Goal: Task Accomplishment & Management: Manage account settings

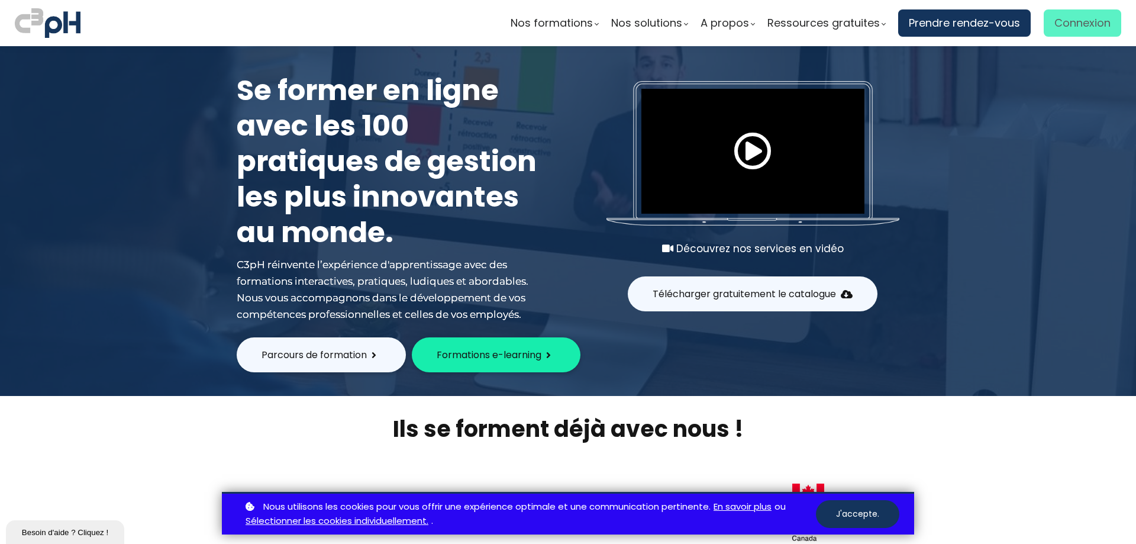
click at [1086, 26] on span "Connexion" at bounding box center [1083, 23] width 56 height 18
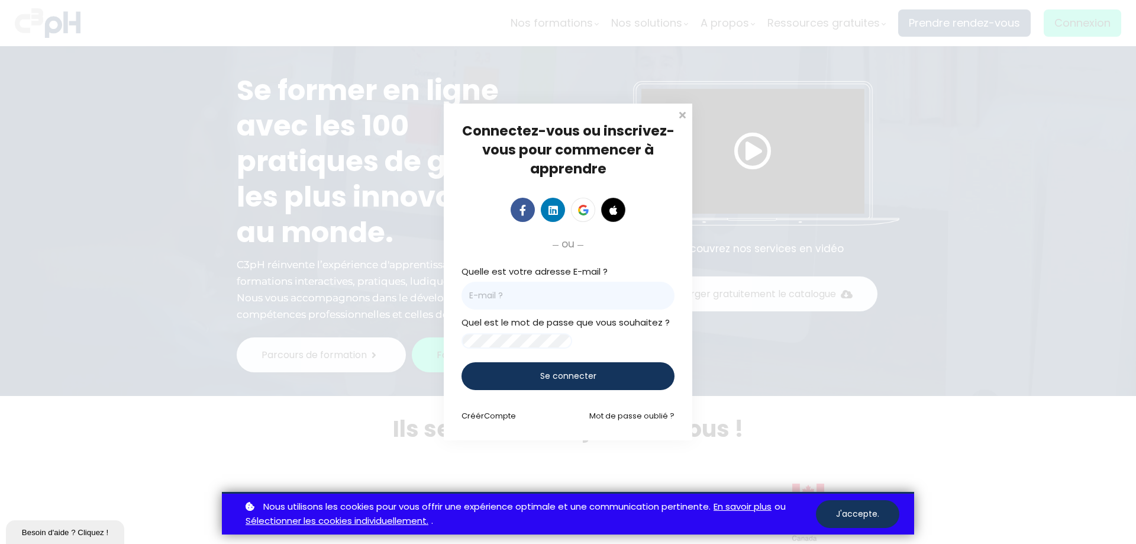
click at [565, 286] on input "email" at bounding box center [568, 296] width 213 height 28
paste input "[PERSON_NAME][EMAIL_ADDRESS][PERSON_NAME][DOMAIN_NAME]"
type input "[PERSON_NAME][EMAIL_ADDRESS][PERSON_NAME][DOMAIN_NAME]"
click at [566, 377] on span "Se connecter" at bounding box center [568, 376] width 56 height 12
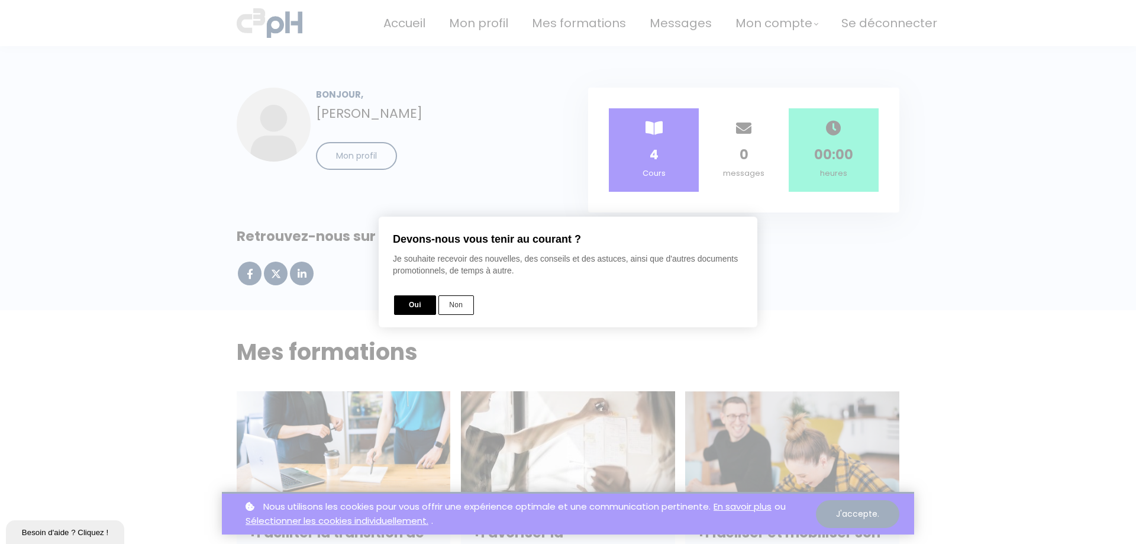
click at [459, 304] on button "Non" at bounding box center [457, 305] width 36 height 20
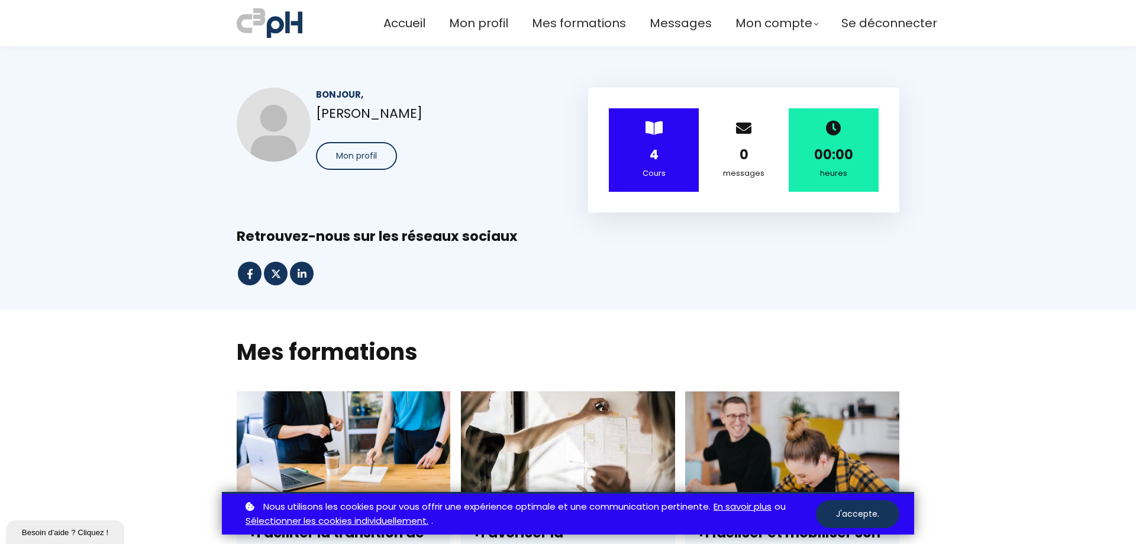
click at [962, 249] on section "Bonjour, [PERSON_NAME] Mon profil > 4 Cours 0 messages 00:00 heures" at bounding box center [568, 178] width 1136 height 264
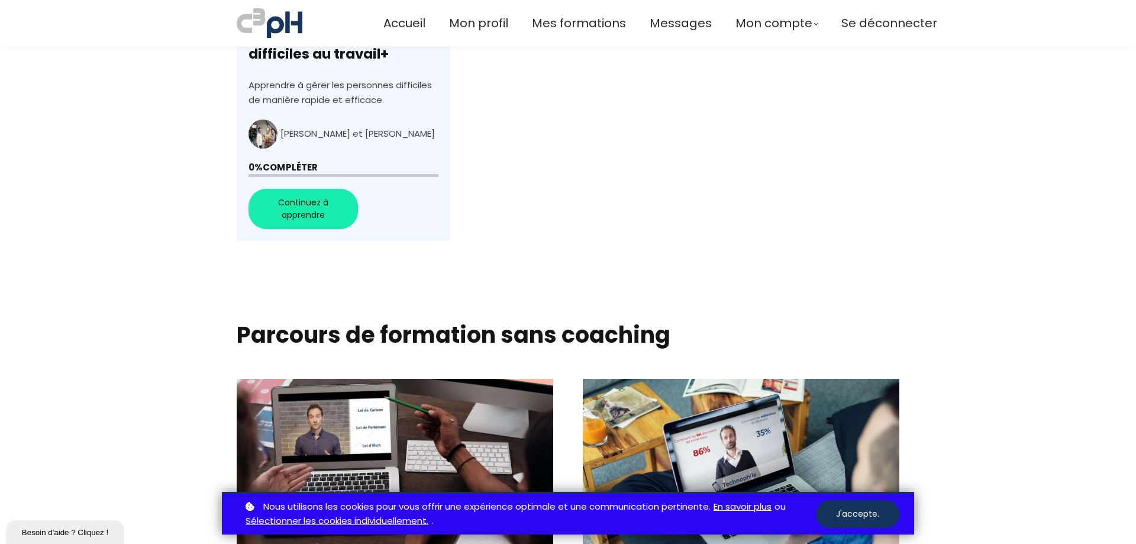
scroll to position [710, 0]
